Goal: Obtain resource: Obtain resource

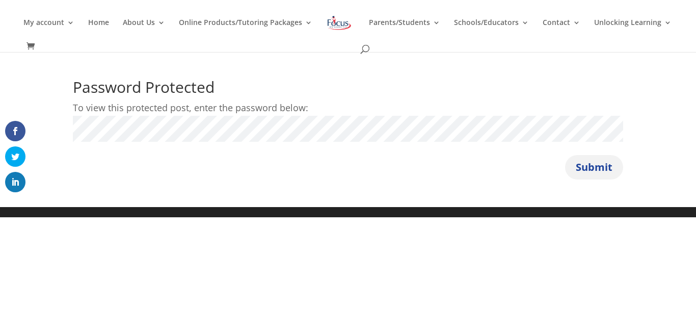
click at [585, 172] on button "Submit" at bounding box center [594, 167] width 58 height 24
click at [601, 162] on button "Submit" at bounding box center [594, 167] width 58 height 24
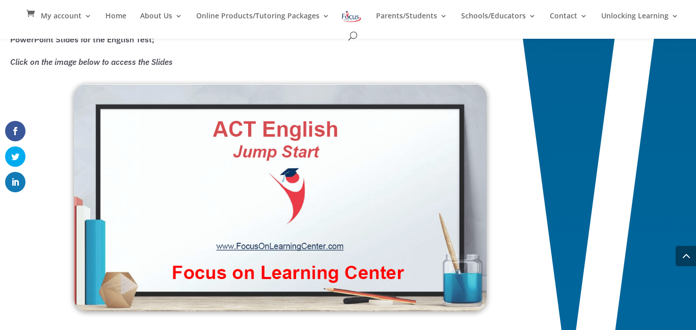
scroll to position [755, 0]
